Goal: Task Accomplishment & Management: Complete application form

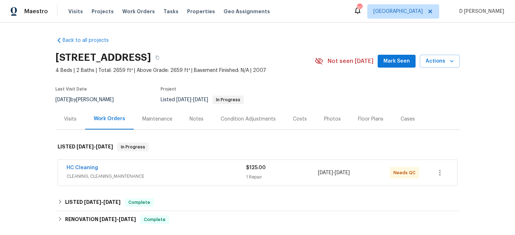
scroll to position [44, 0]
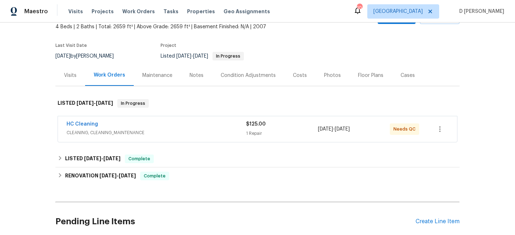
click at [169, 133] on span "CLEANING, CLEANING_MAINTENANCE" at bounding box center [157, 132] width 180 height 7
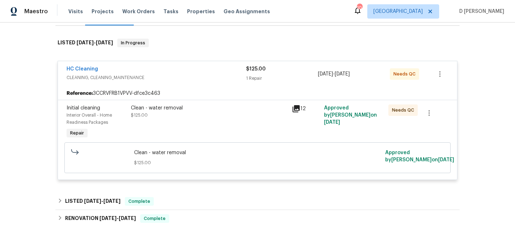
scroll to position [108, 0]
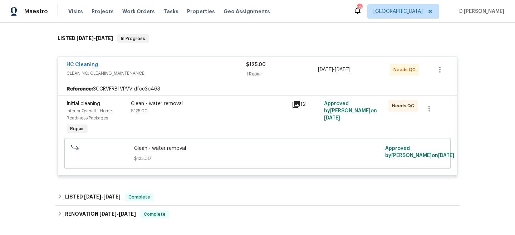
click at [298, 105] on icon at bounding box center [296, 104] width 9 height 9
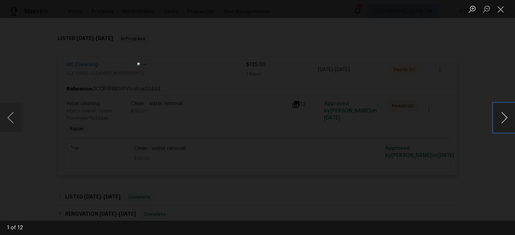
click at [506, 117] on button "Next image" at bounding box center [504, 117] width 21 height 29
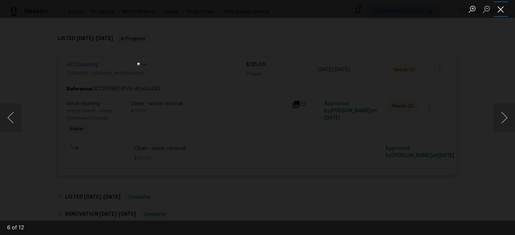
click at [498, 11] on button "Close lightbox" at bounding box center [501, 9] width 14 height 13
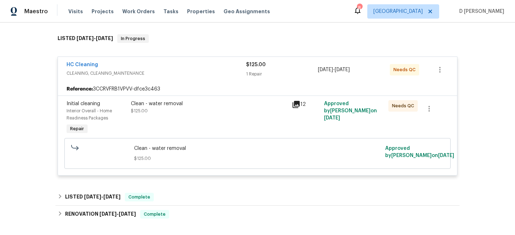
click at [298, 106] on icon at bounding box center [296, 104] width 7 height 7
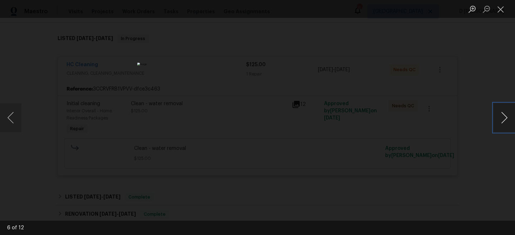
click at [505, 123] on button "Next image" at bounding box center [504, 117] width 21 height 29
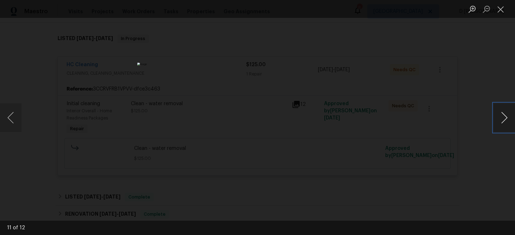
click at [505, 123] on button "Next image" at bounding box center [504, 117] width 21 height 29
click at [498, 10] on button "Close lightbox" at bounding box center [501, 9] width 14 height 13
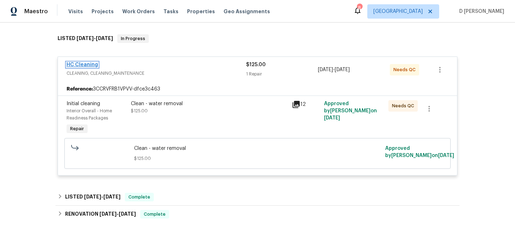
click at [83, 63] on link "HC Cleaning" at bounding box center [82, 64] width 31 height 5
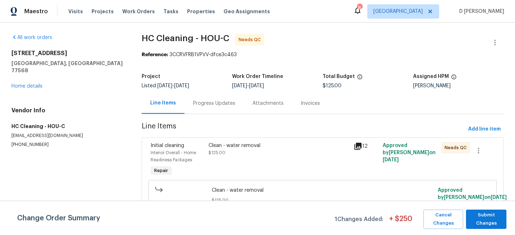
click at [221, 104] on div "Progress Updates" at bounding box center [214, 103] width 42 height 7
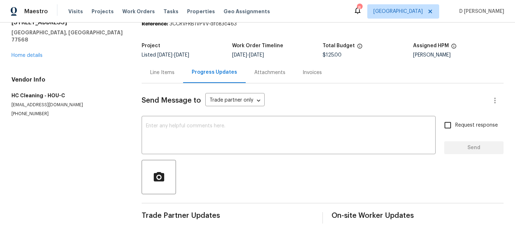
click at [164, 73] on div "Line Items" at bounding box center [162, 72] width 24 height 7
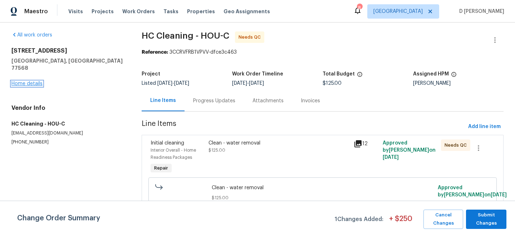
click at [26, 81] on link "Home details" at bounding box center [26, 83] width 31 height 5
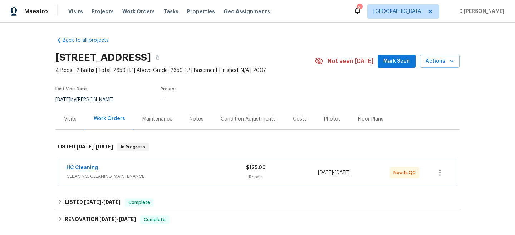
click at [115, 178] on span "CLEANING, CLEANING_MAINTENANCE" at bounding box center [157, 176] width 180 height 7
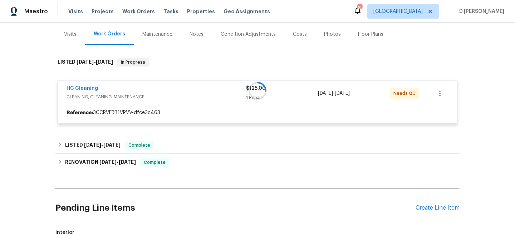
scroll to position [87, 0]
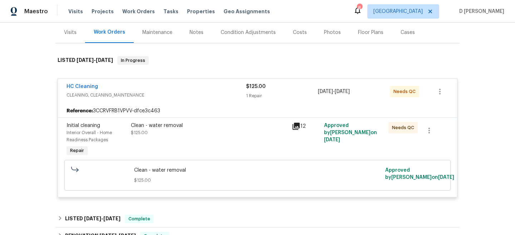
click at [296, 128] on icon at bounding box center [296, 126] width 9 height 9
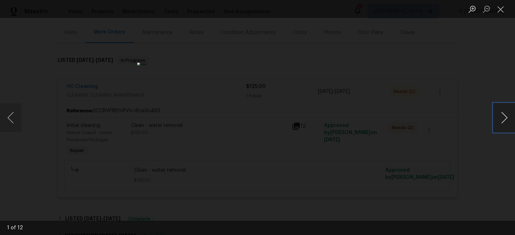
click at [499, 120] on button "Next image" at bounding box center [504, 117] width 21 height 29
click at [500, 7] on button "Close lightbox" at bounding box center [501, 9] width 14 height 13
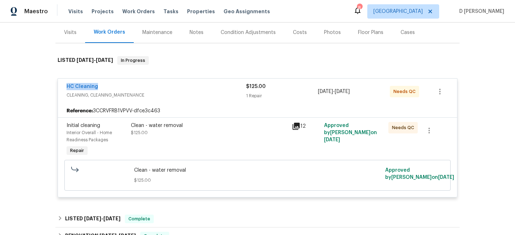
drag, startPoint x: 61, startPoint y: 87, endPoint x: 129, endPoint y: 87, distance: 68.3
click at [129, 87] on div "HC Cleaning CLEANING, CLEANING_MAINTENANCE $125.00 1 Repair 9/4/2025 - 9/5/2025…" at bounding box center [257, 92] width 399 height 26
copy link "HC Cleaning"
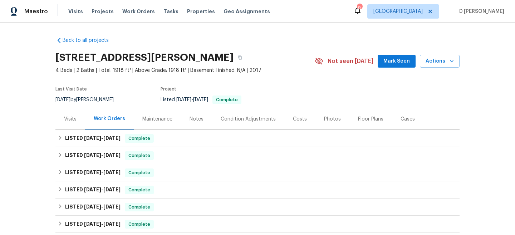
scroll to position [34, 0]
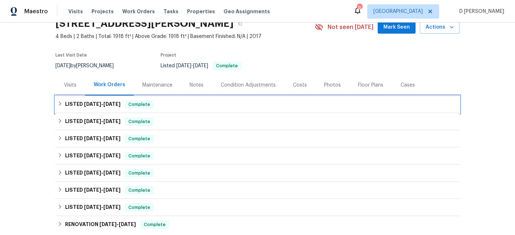
click at [61, 104] on icon at bounding box center [60, 103] width 5 height 5
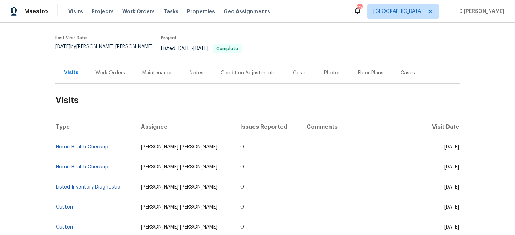
scroll to position [51, 0]
click at [109, 63] on div "Work Orders" at bounding box center [110, 72] width 47 height 21
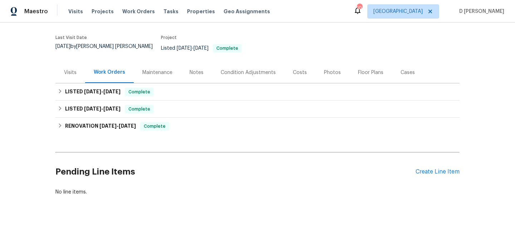
click at [73, 69] on div "Visits" at bounding box center [70, 72] width 13 height 7
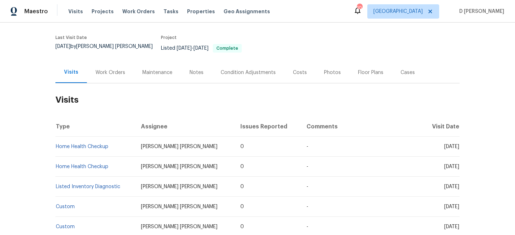
click at [108, 69] on div "Work Orders" at bounding box center [110, 72] width 30 height 7
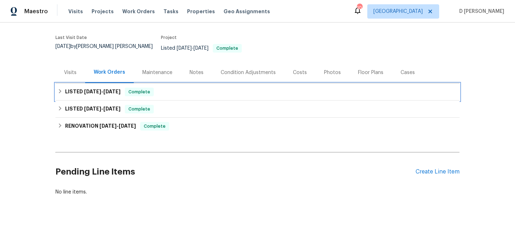
click at [67, 88] on h6 "LISTED 12/31/24 - 1/17/25" at bounding box center [92, 92] width 55 height 9
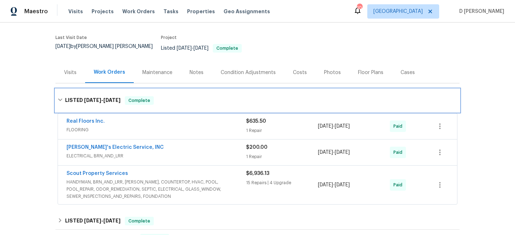
click at [67, 89] on div "LISTED 12/31/24 - 1/17/25 Complete" at bounding box center [257, 100] width 404 height 23
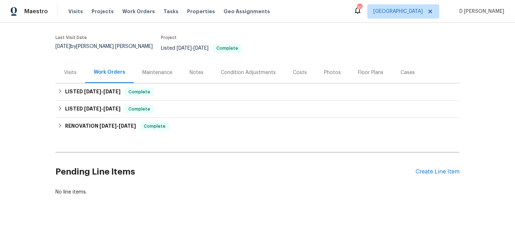
click at [74, 69] on div "Visits" at bounding box center [70, 72] width 13 height 7
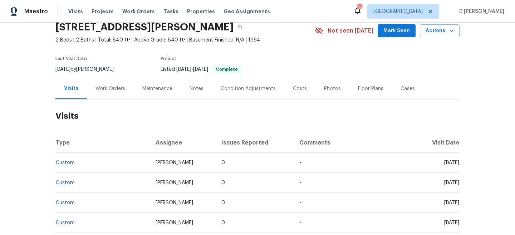
scroll to position [31, 0]
click at [118, 88] on div "Work Orders" at bounding box center [110, 88] width 30 height 7
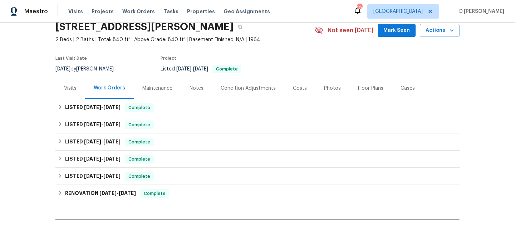
click at [72, 90] on div "Visits" at bounding box center [70, 88] width 13 height 7
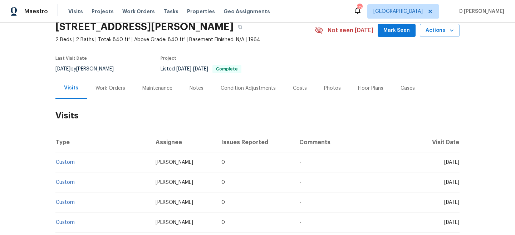
click at [116, 90] on div "Work Orders" at bounding box center [110, 88] width 30 height 7
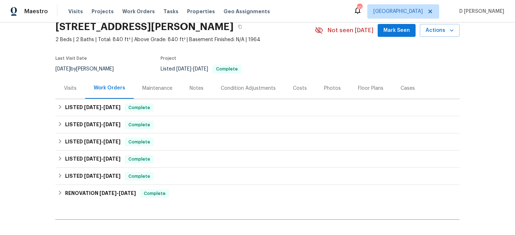
click at [78, 91] on div "Visits" at bounding box center [70, 88] width 30 height 21
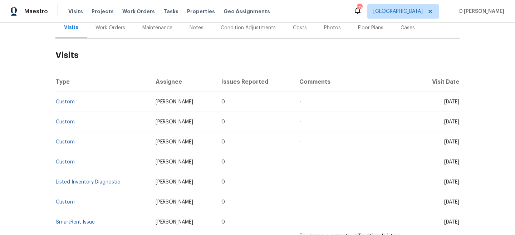
scroll to position [92, 0]
click at [67, 103] on link "Custom" at bounding box center [65, 101] width 19 height 5
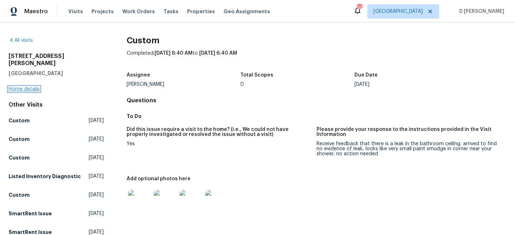
click at [23, 87] on link "Home details" at bounding box center [24, 89] width 31 height 5
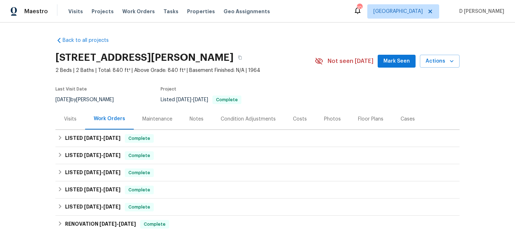
scroll to position [18, 0]
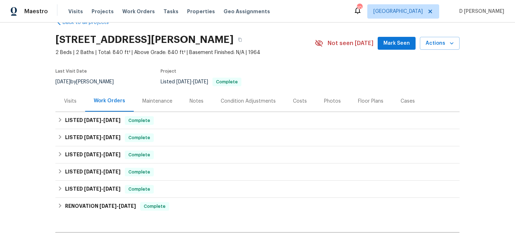
click at [70, 101] on div "Visits" at bounding box center [70, 101] width 13 height 7
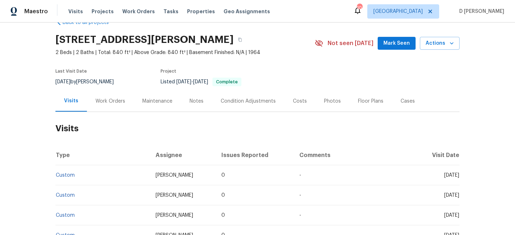
scroll to position [77, 0]
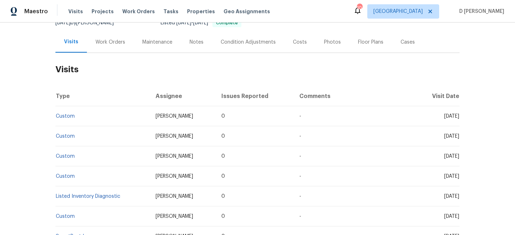
click at [401, 44] on div "Cases" at bounding box center [408, 42] width 14 height 7
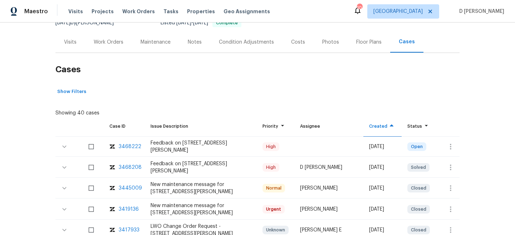
scroll to position [109, 0]
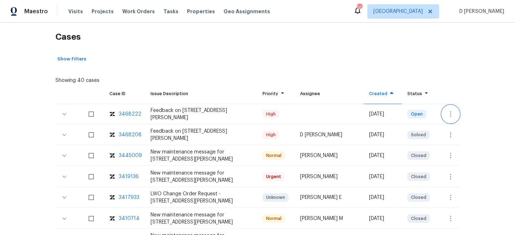
click at [451, 115] on icon "button" at bounding box center [450, 114] width 9 height 9
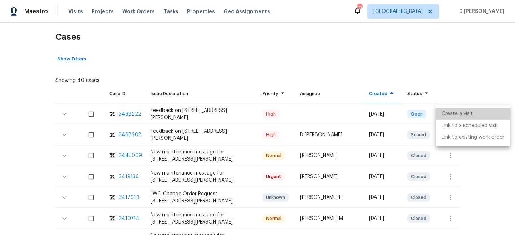
click at [462, 115] on li "Create a visit" at bounding box center [473, 114] width 74 height 12
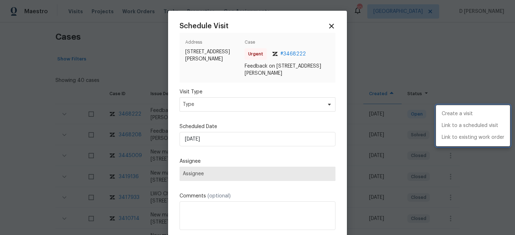
click at [217, 102] on div at bounding box center [257, 117] width 515 height 235
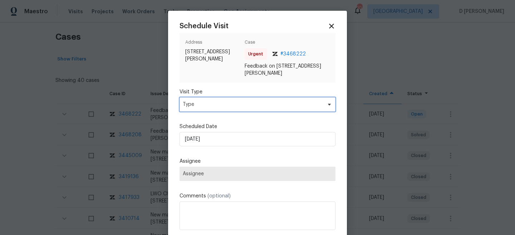
click at [214, 107] on span "Type" at bounding box center [252, 104] width 139 height 7
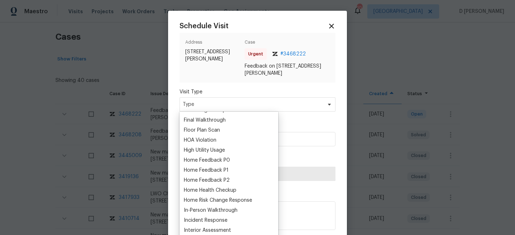
scroll to position [183, 0]
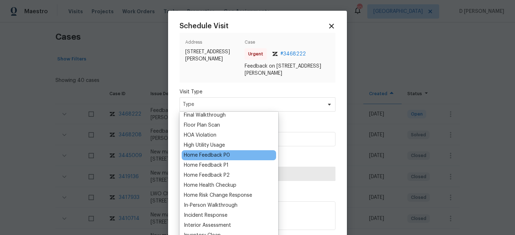
click at [218, 154] on div "Home Feedback P0" at bounding box center [207, 155] width 46 height 7
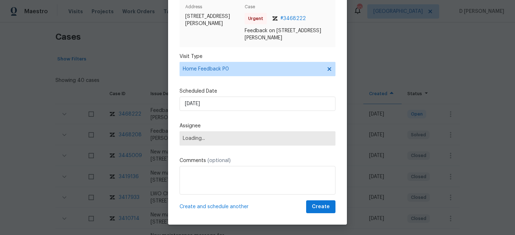
scroll to position [36, 0]
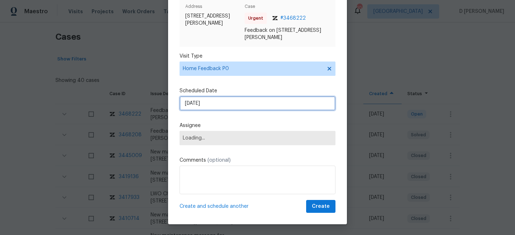
click at [224, 108] on input "05/09/2025" at bounding box center [258, 103] width 156 height 14
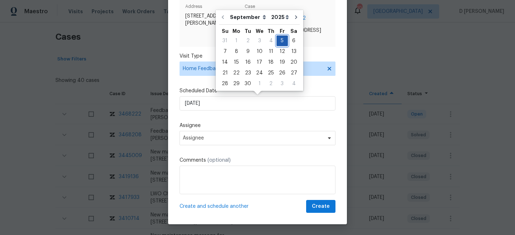
click at [278, 43] on div "5" at bounding box center [281, 41] width 11 height 10
click at [246, 119] on div "Schedule Visit Address 1913 Herrin Ave, Charlotte, NC 28205 Case Urgent # 34682…" at bounding box center [258, 99] width 156 height 226
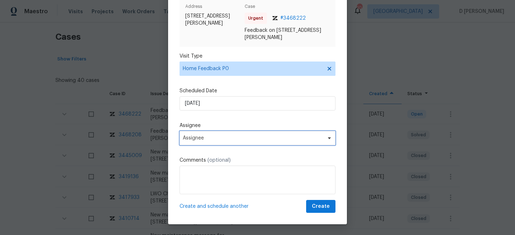
click at [227, 139] on span "Assignee" at bounding box center [253, 138] width 140 height 6
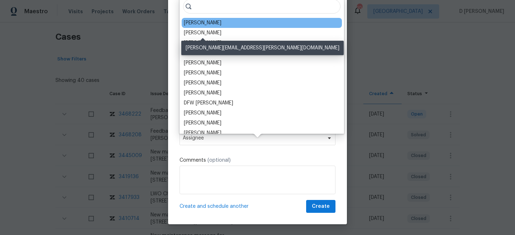
click at [200, 23] on div "Jason Bouque" at bounding box center [203, 22] width 38 height 7
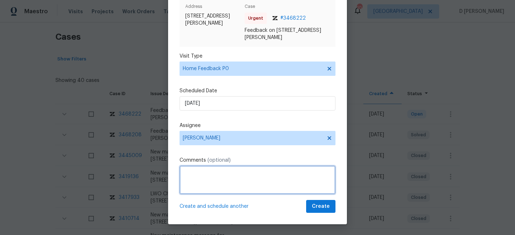
click at [208, 171] on textarea at bounding box center [258, 180] width 156 height 29
paste textarea "The keypad is not working with all the options available."
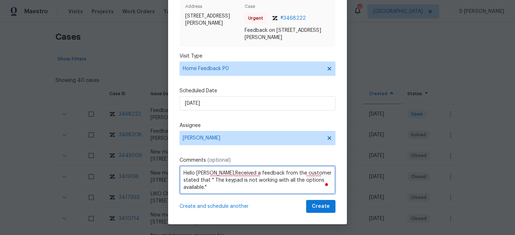
click at [330, 177] on textarea "Hello Jason,Received a feedback from the customer stated that " The keypad is n…" at bounding box center [258, 180] width 156 height 29
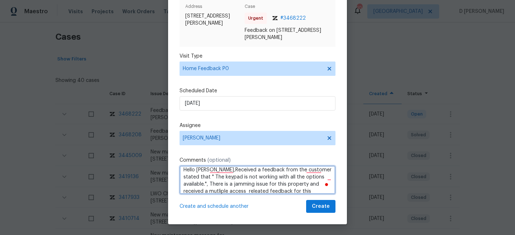
scroll to position [0, 0]
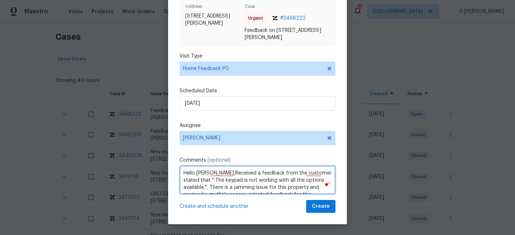
click at [183, 173] on textarea "Hello Jason,Received a feedback from the customer stated that " The keypad is n…" at bounding box center [258, 180] width 156 height 29
paste textarea "Listed"
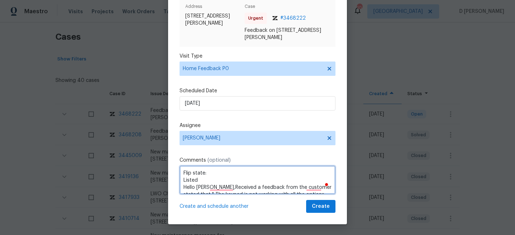
click at [182, 182] on textarea "Flip state: Listed Hello Jason,Received a feedback from the customer stated tha…" at bounding box center [258, 180] width 156 height 29
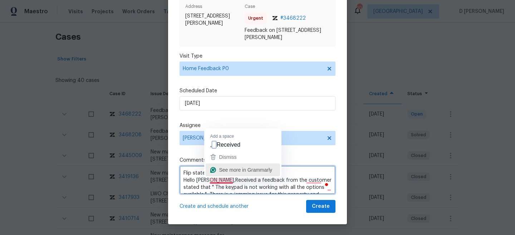
click at [226, 175] on div "See more in Grammarly" at bounding box center [244, 170] width 55 height 11
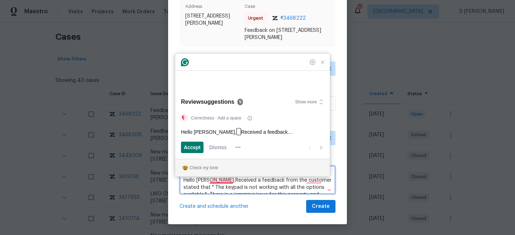
click at [251, 183] on textarea "Flip state: Listed Hello Jason,Received a feedback from the customer stated tha…" at bounding box center [258, 180] width 156 height 29
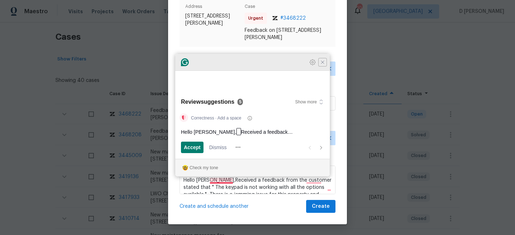
click at [323, 65] on icon "Close Grammarly Assistant" at bounding box center [323, 62] width 6 height 6
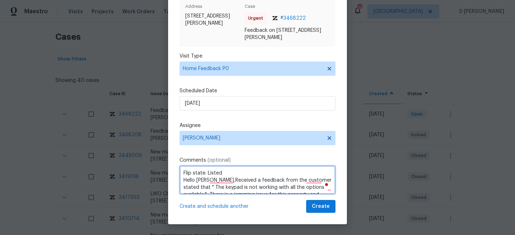
click at [225, 172] on textarea "Flip state: Listed Hello Jason,Received a feedback from the customer stated tha…" at bounding box center [258, 180] width 156 height 29
paste textarea "450"
click at [182, 178] on textarea "Flip state: Listed DOM: 450 Hello Jason,Received a feedback from the customer s…" at bounding box center [258, 180] width 156 height 29
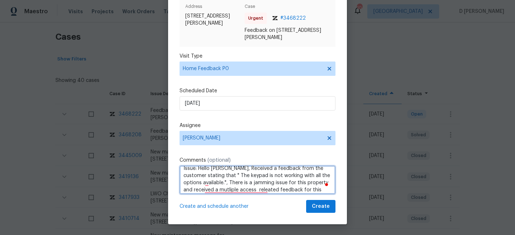
scroll to position [22, 0]
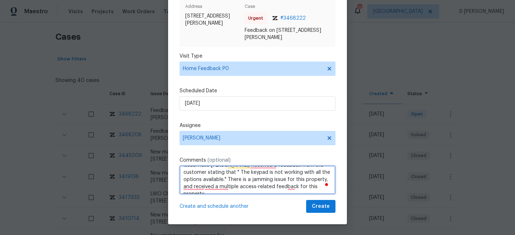
click at [278, 184] on textarea "Flip state: Listed DOM: 450 Issue: Hello Jason, Received a feedback from the cu…" at bounding box center [258, 180] width 156 height 29
click at [327, 190] on textarea "Flip state: Listed DOM: 450 Issue: Hello Jason, Received a feedback from the cu…" at bounding box center [258, 180] width 156 height 29
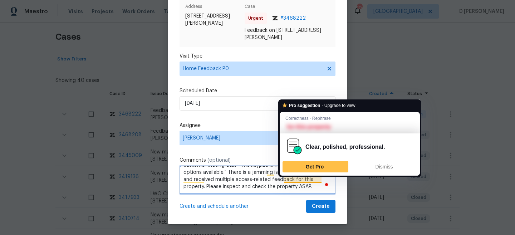
click at [291, 185] on textarea "Flip state: Listed DOM: 450 Issue: Hello Jason, Received a feedback from the cu…" at bounding box center [258, 180] width 156 height 29
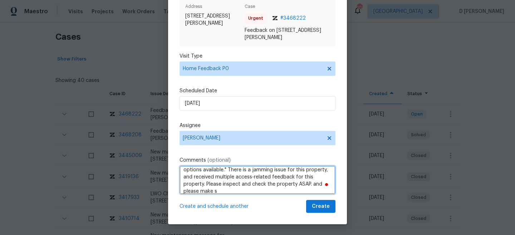
scroll to position [32, 0]
type textarea "Flip state: Listed DOM: 450 Issue: Hello Jason, Received a feedback from the cu…"
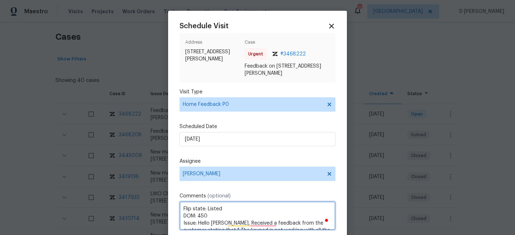
scroll to position [32, 0]
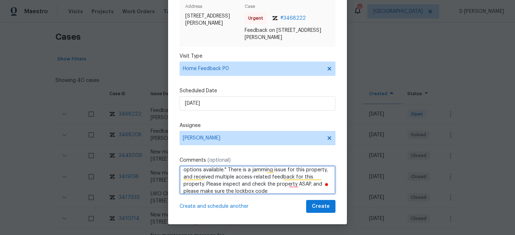
paste textarea "7344"
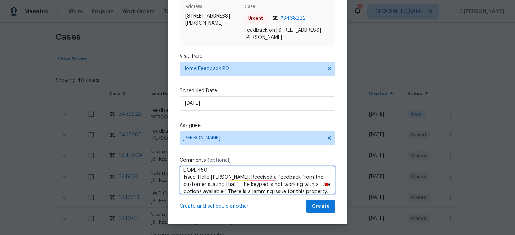
scroll to position [36, 0]
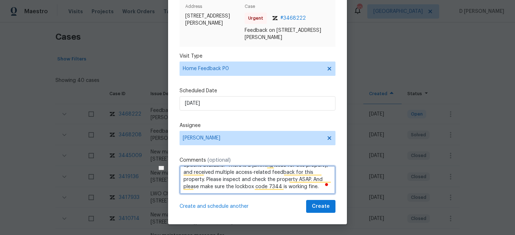
drag, startPoint x: 183, startPoint y: 177, endPoint x: 296, endPoint y: 197, distance: 114.8
click at [296, 197] on div "Schedule Visit Address [STREET_ADDRESS][PERSON_NAME] Case Urgent # 3468222 Feed…" at bounding box center [258, 99] width 156 height 226
click at [246, 181] on textarea "Flip state: Listed DOM: 450 Issue: Hello [PERSON_NAME], Received a feedback fro…" at bounding box center [258, 180] width 156 height 29
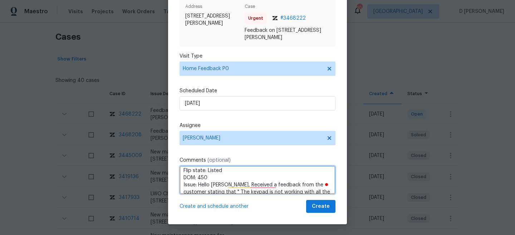
scroll to position [0, 0]
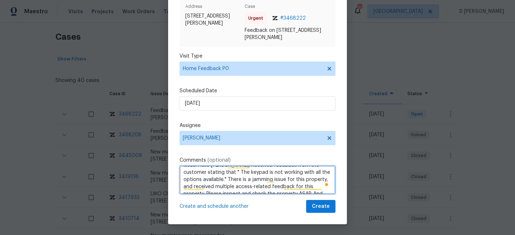
click at [208, 178] on textarea "Flip state: Listed DOM: 450 Issue: Hello [PERSON_NAME], Received feedback from …" at bounding box center [258, 180] width 156 height 29
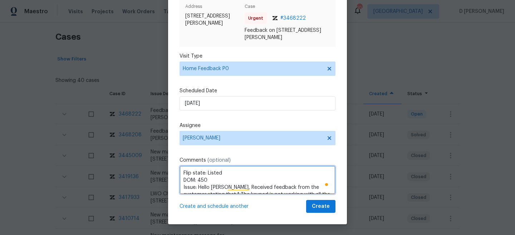
click at [215, 180] on textarea "Flip state: Listed DOM: 450 Issue: Hello Jason, Received feedback from the cust…" at bounding box center [258, 180] width 156 height 29
click at [272, 186] on textarea "Flip state: Listed DOM: 450 NO of times issue repeated: 3rd time. Issue: Hello …" at bounding box center [258, 180] width 156 height 29
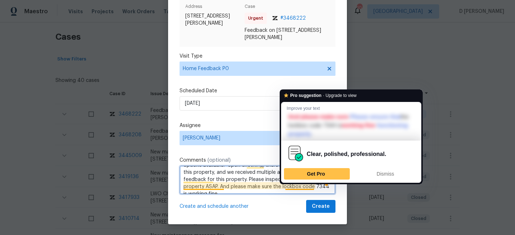
click at [285, 186] on textarea "Flip state: Listed DOM: 450 Issue: Hello Jason, Received feedback from the cust…" at bounding box center [258, 180] width 156 height 29
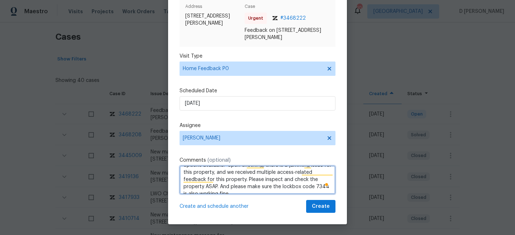
type textarea "Flip state: Listed DOM: 450 Issue: Hello Jason, Received feedback from the cust…"
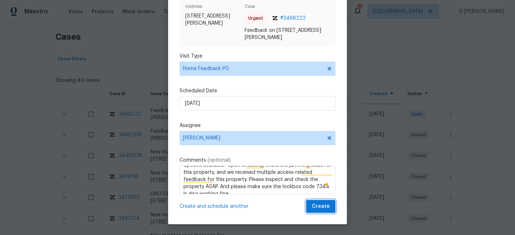
click at [322, 208] on span "Create" at bounding box center [321, 206] width 18 height 9
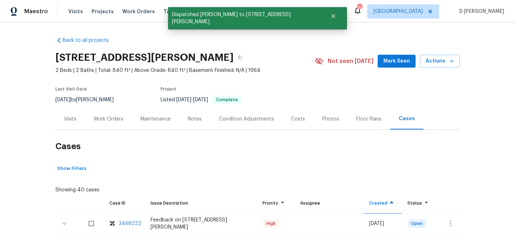
click at [71, 118] on div "Visits" at bounding box center [70, 119] width 13 height 7
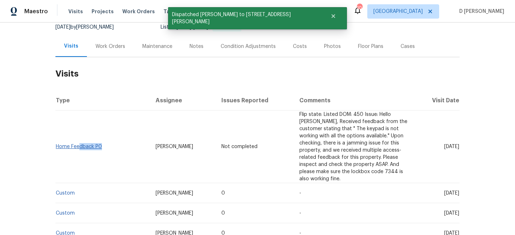
drag, startPoint x: 107, startPoint y: 142, endPoint x: 77, endPoint y: 142, distance: 29.7
click at [77, 142] on td "Home Feedback P0" at bounding box center [102, 147] width 94 height 73
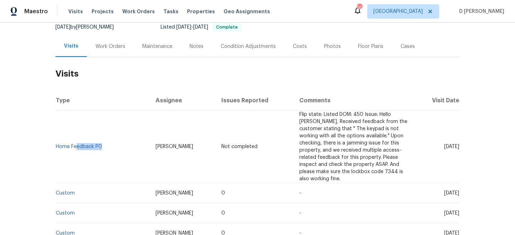
click at [108, 148] on td "Home Feedback P0" at bounding box center [102, 147] width 94 height 73
drag, startPoint x: 104, startPoint y: 144, endPoint x: 56, endPoint y: 142, distance: 47.6
click at [56, 142] on td "Home Feedback P0" at bounding box center [102, 147] width 94 height 73
copy link "Home Feedback P0"
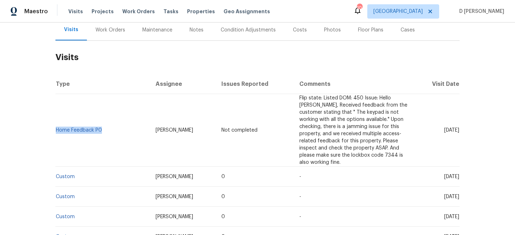
scroll to position [90, 0]
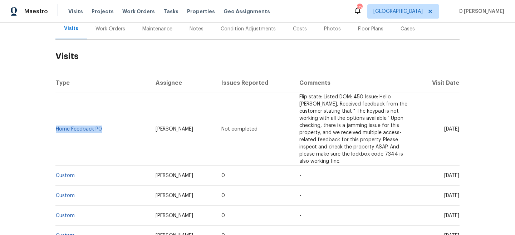
drag, startPoint x: 429, startPoint y: 167, endPoint x: 447, endPoint y: 168, distance: 17.9
click at [447, 173] on span "Wed, Sep 03 2025" at bounding box center [451, 175] width 15 height 5
copy span "Sep 03"
click at [109, 31] on div "Work Orders" at bounding box center [110, 28] width 30 height 7
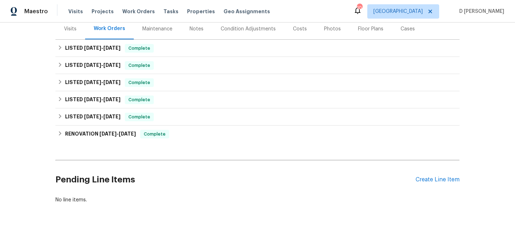
scroll to position [90, 0]
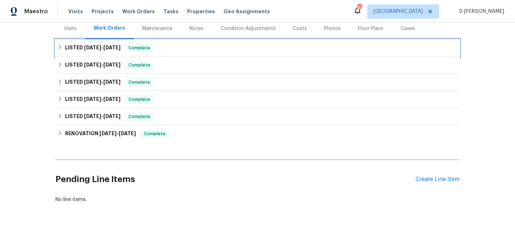
click at [65, 48] on h6 "LISTED 8/12/25 - 8/14/25" at bounding box center [92, 48] width 55 height 9
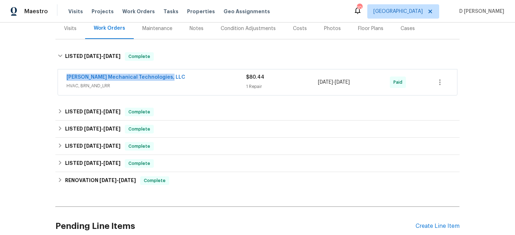
drag, startPoint x: 62, startPoint y: 77, endPoint x: 176, endPoint y: 76, distance: 114.4
click at [176, 76] on div "Johnson's Mechanical Technologies, LLC HVAC, BRN_AND_LRR $80.44 1 Repair 8/14/2…" at bounding box center [257, 82] width 399 height 26
copy link "Johnson's Mechanical Technologies, LLC"
click at [72, 26] on div "Visits" at bounding box center [70, 28] width 13 height 7
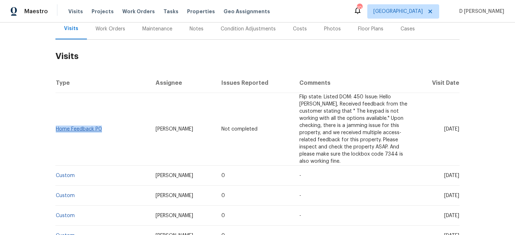
drag, startPoint x: 107, startPoint y: 128, endPoint x: 57, endPoint y: 126, distance: 49.7
click at [57, 126] on td "Home Feedback P0" at bounding box center [102, 129] width 94 height 73
copy link "Home Feedback P0"
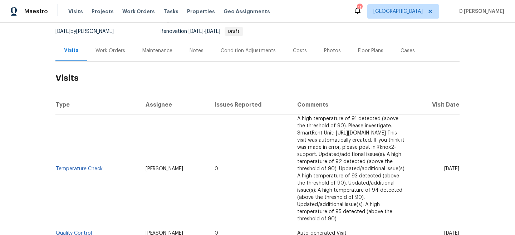
scroll to position [69, 0]
click at [107, 49] on div "Work Orders" at bounding box center [110, 50] width 30 height 7
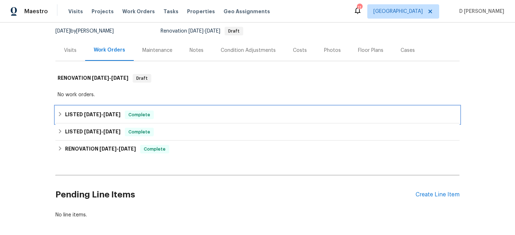
click at [64, 113] on div "LISTED [DATE] - [DATE] Complete" at bounding box center [258, 115] width 400 height 9
